Goal: Information Seeking & Learning: Learn about a topic

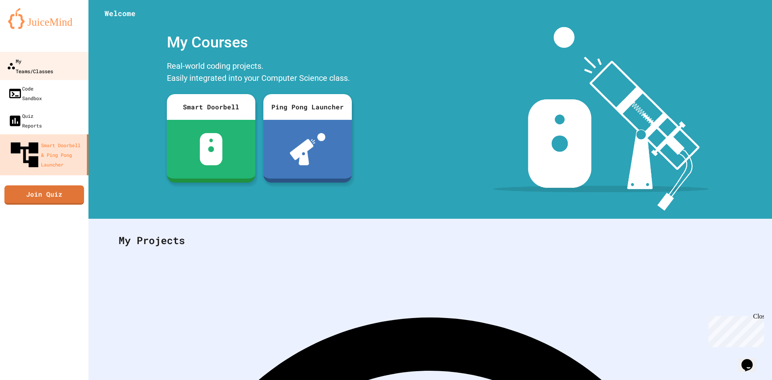
click at [53, 61] on div "My Teams/Classes" at bounding box center [30, 66] width 46 height 20
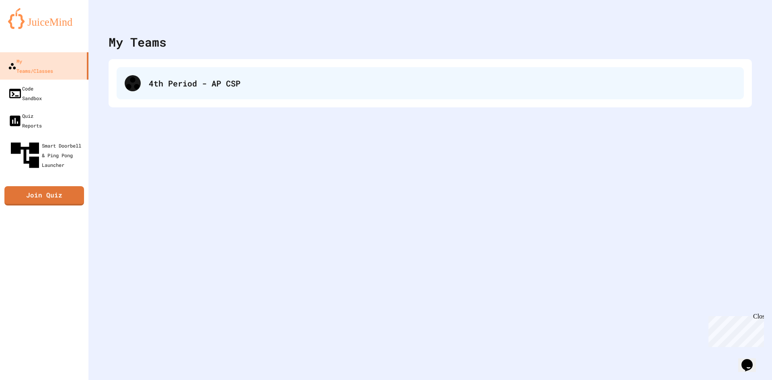
click at [181, 82] on div "4th Period - AP CSP" at bounding box center [442, 83] width 587 height 12
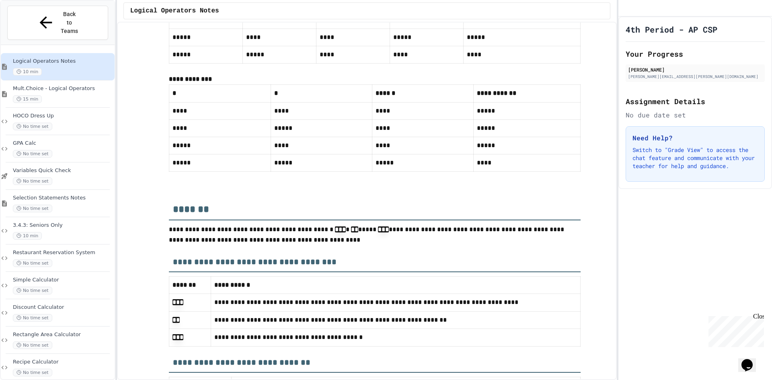
scroll to position [3401, 0]
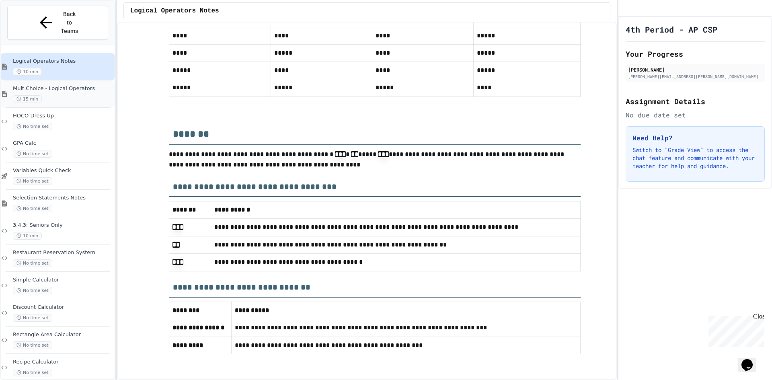
click at [66, 85] on span "Mult.Choice - Logical Operators" at bounding box center [63, 88] width 100 height 7
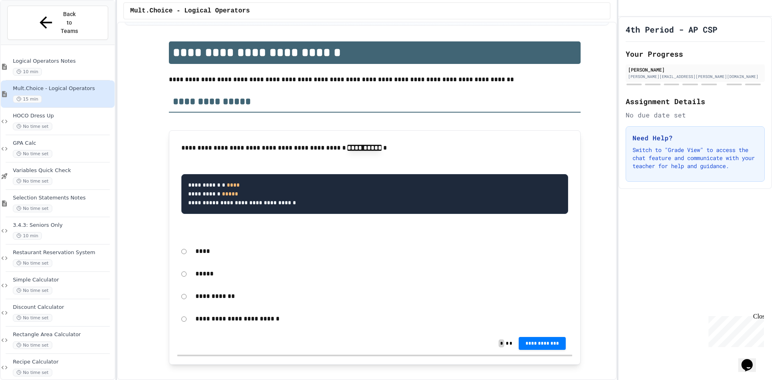
scroll to position [121, 0]
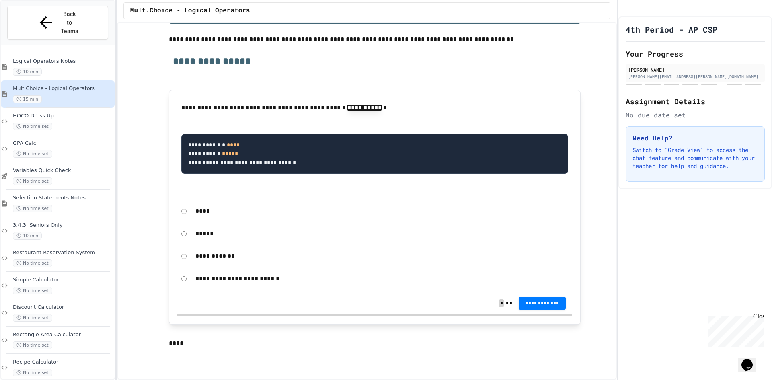
click at [187, 238] on div "*****" at bounding box center [374, 233] width 395 height 18
click at [543, 304] on span "**********" at bounding box center [542, 303] width 35 height 6
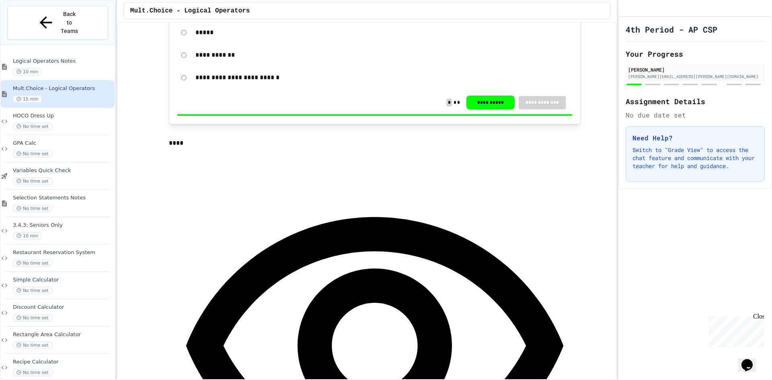
scroll to position [362, 0]
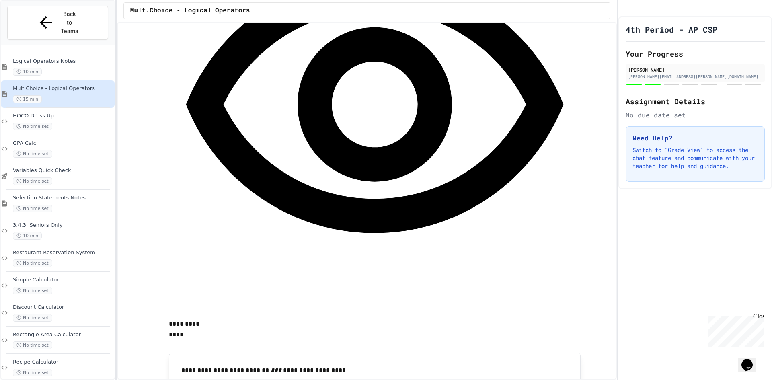
scroll to position [603, 0]
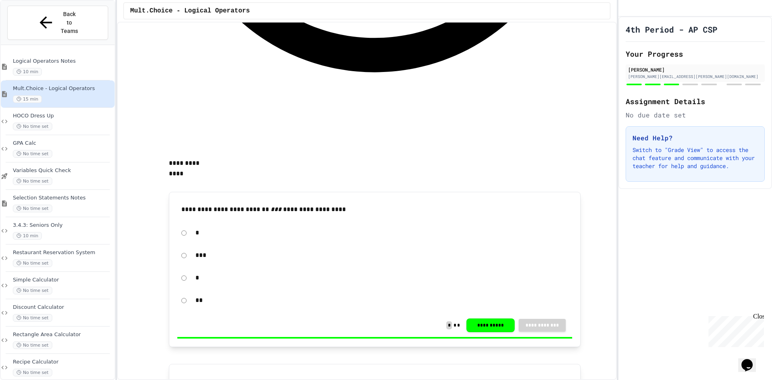
scroll to position [844, 0]
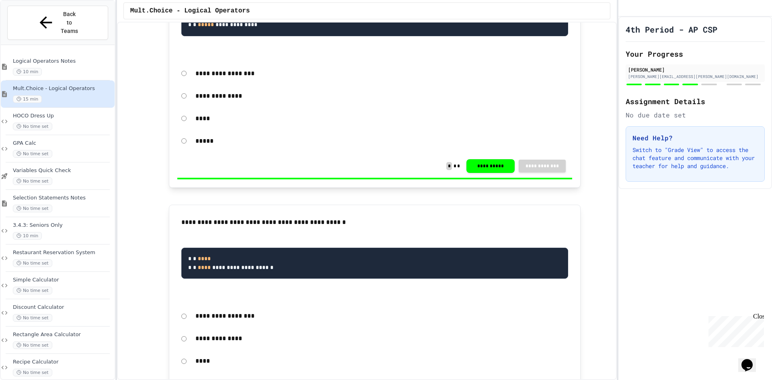
scroll to position [1166, 0]
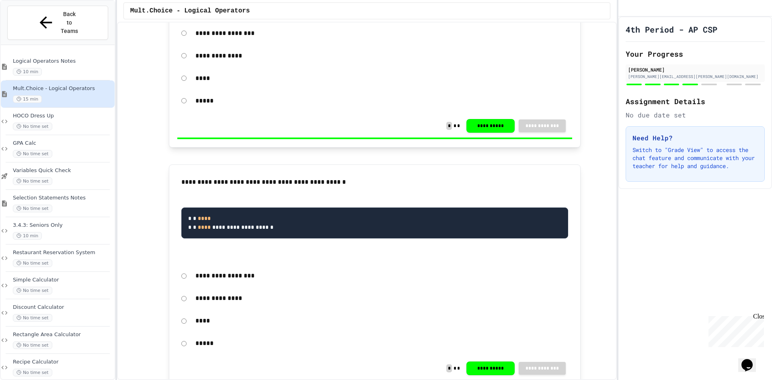
drag, startPoint x: 711, startPoint y: 138, endPoint x: 665, endPoint y: 138, distance: 45.8
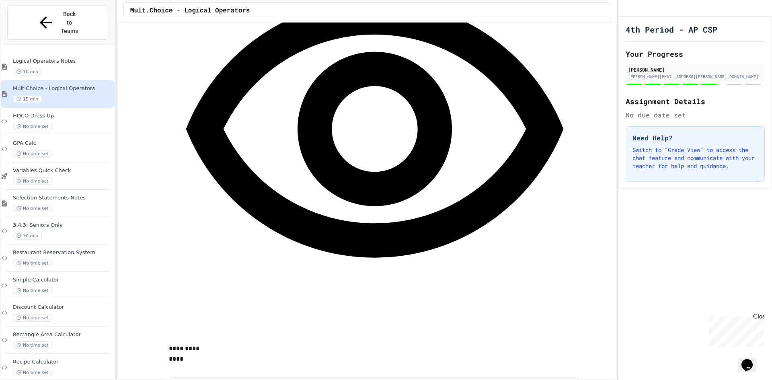
scroll to position [1568, 0]
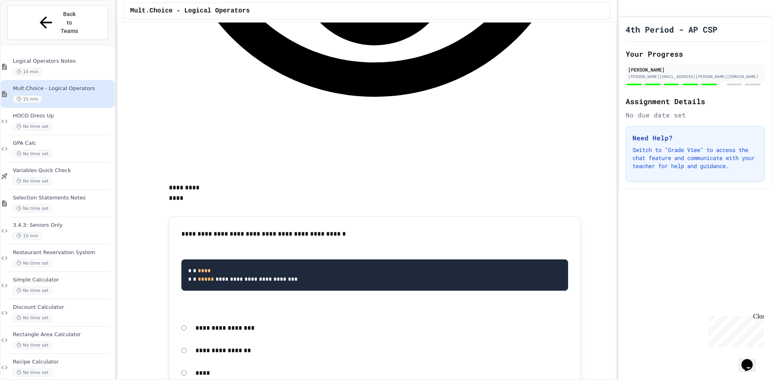
scroll to position [1970, 0]
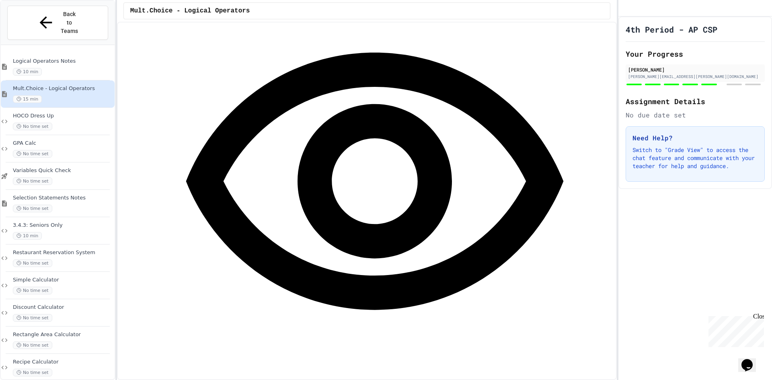
scroll to position [2372, 0]
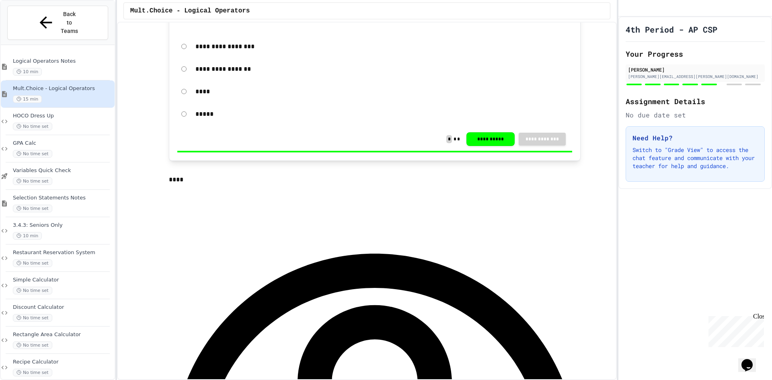
scroll to position [2252, 0]
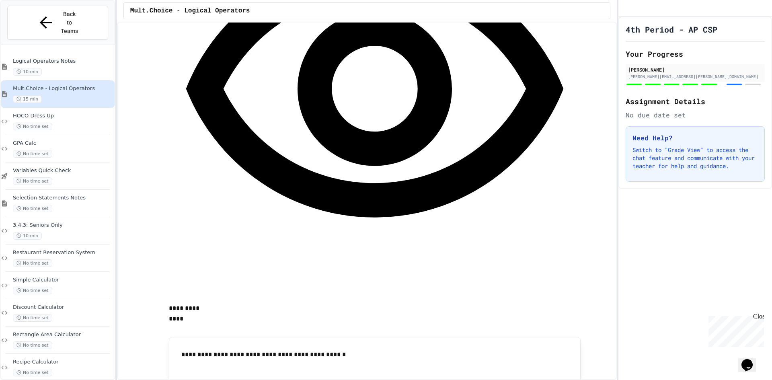
scroll to position [1729, 0]
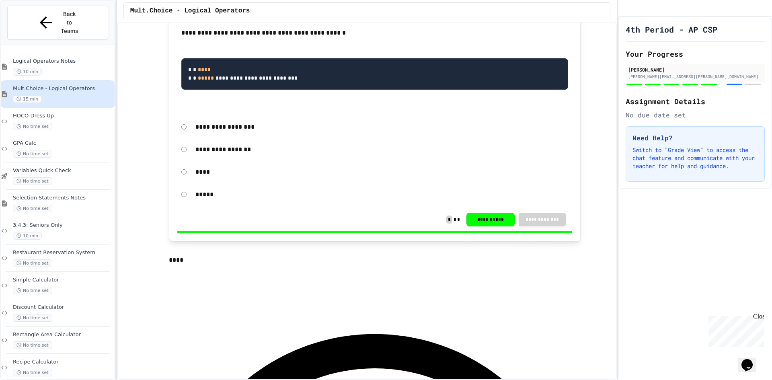
scroll to position [2171, 0]
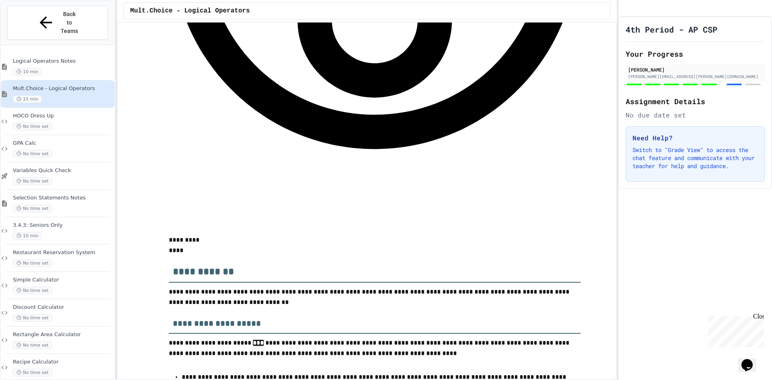
scroll to position [2493, 0]
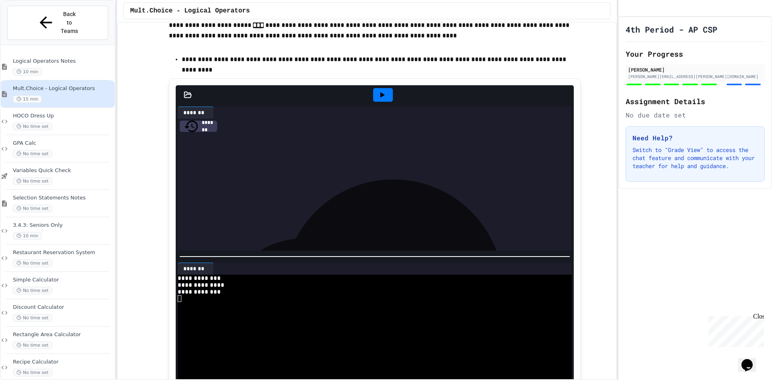
scroll to position [2690, 0]
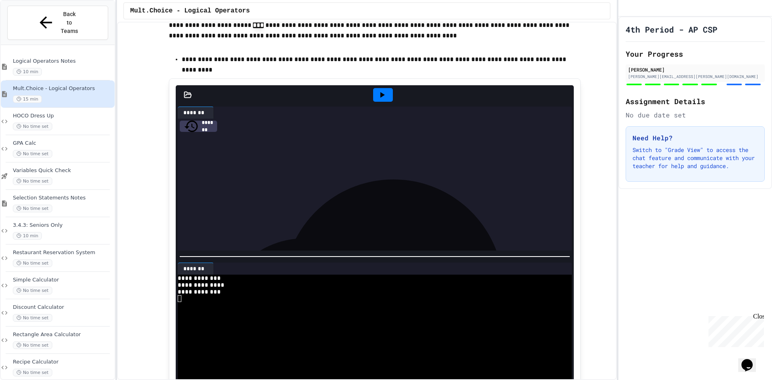
scroll to position [2851, 0]
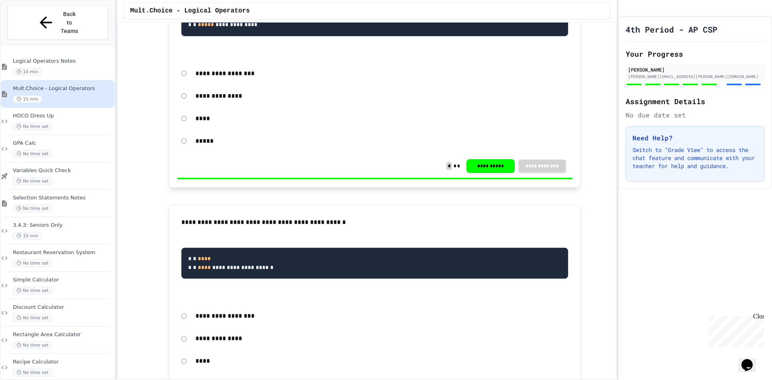
scroll to position [1287, 0]
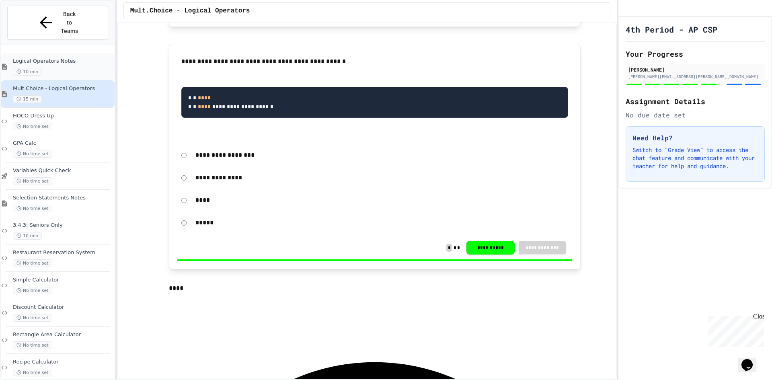
click at [56, 58] on span "Logical Operators Notes" at bounding box center [63, 61] width 100 height 7
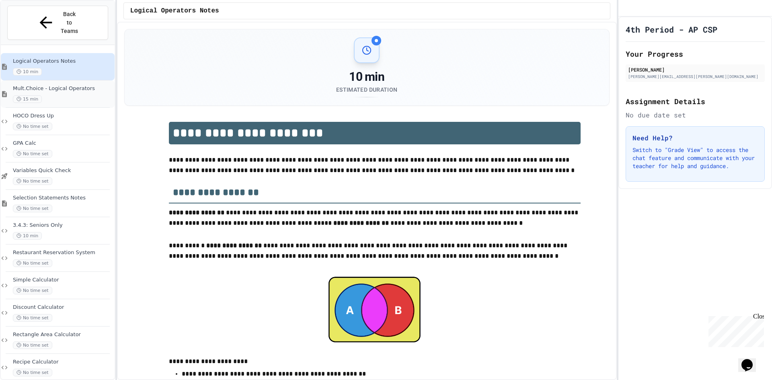
click at [83, 95] on div "15 min" at bounding box center [63, 99] width 100 height 8
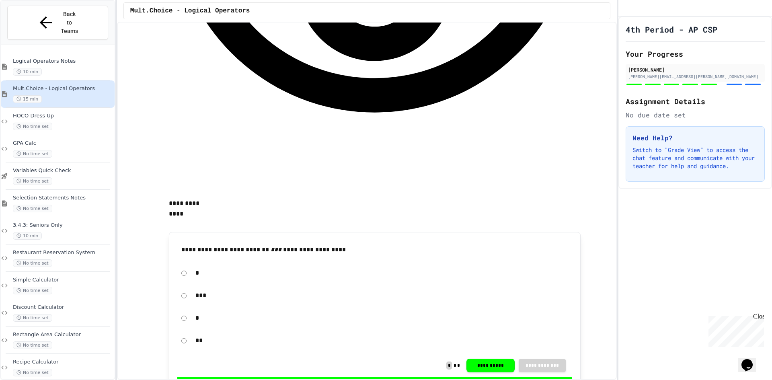
scroll to position [804, 0]
